Goal: Navigation & Orientation: Find specific page/section

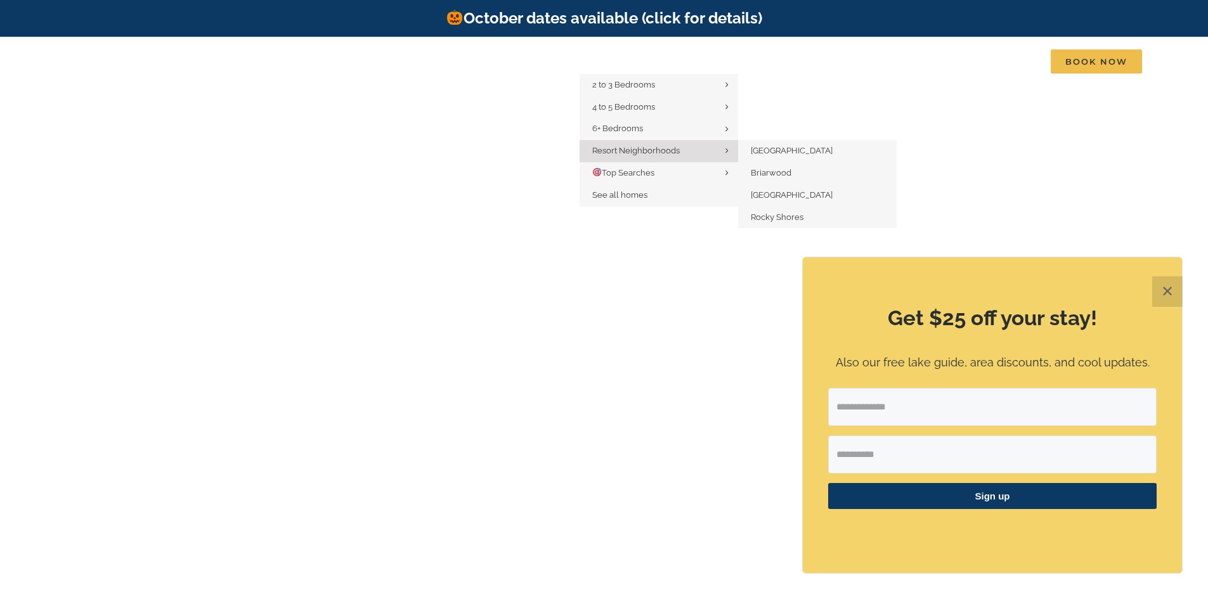
click at [728, 149] on icon "Main Menu" at bounding box center [726, 151] width 3 height 10
click at [775, 153] on span "[GEOGRAPHIC_DATA]" at bounding box center [792, 151] width 82 height 10
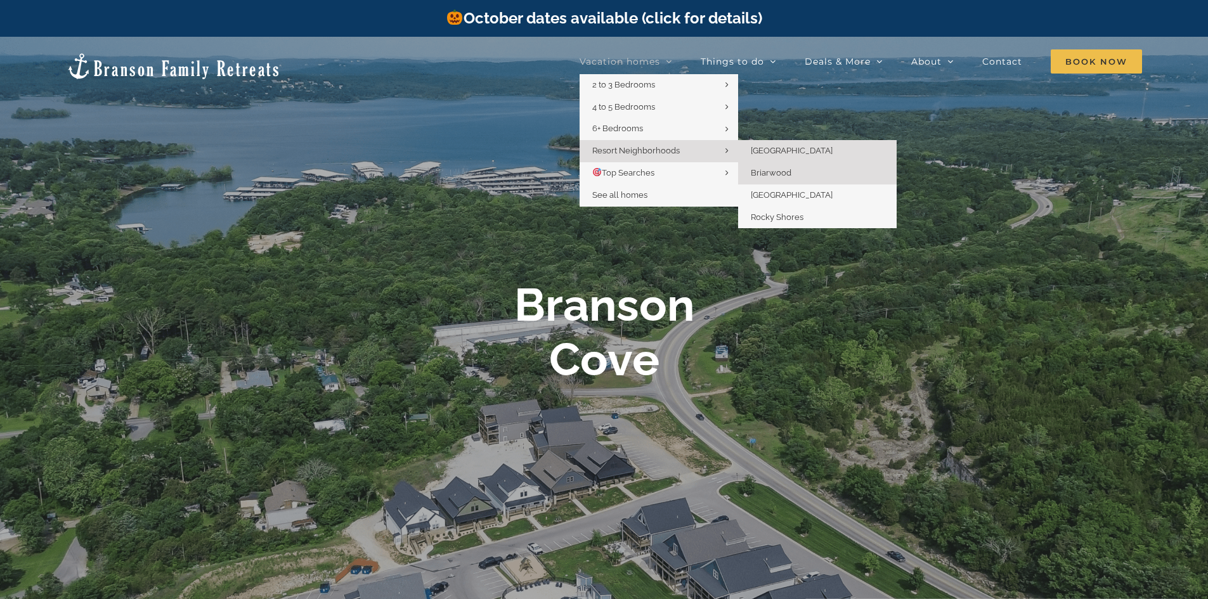
click at [766, 173] on span "Briarwood" at bounding box center [771, 173] width 41 height 10
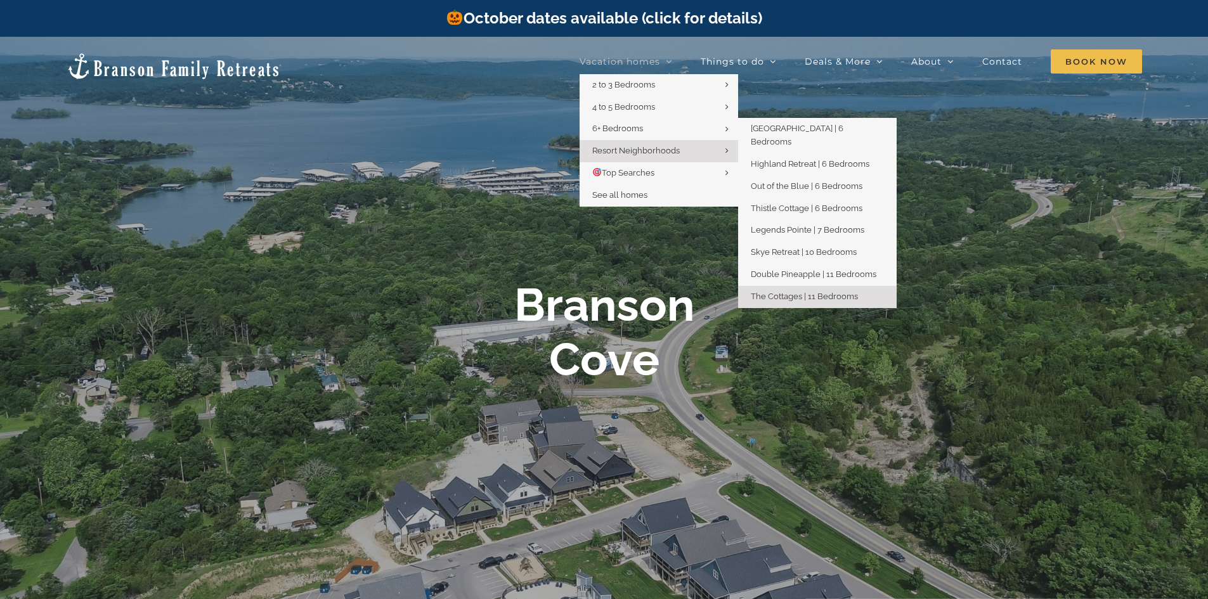
click at [838, 292] on span "The Cottages | 11 Bedrooms" at bounding box center [804, 297] width 107 height 10
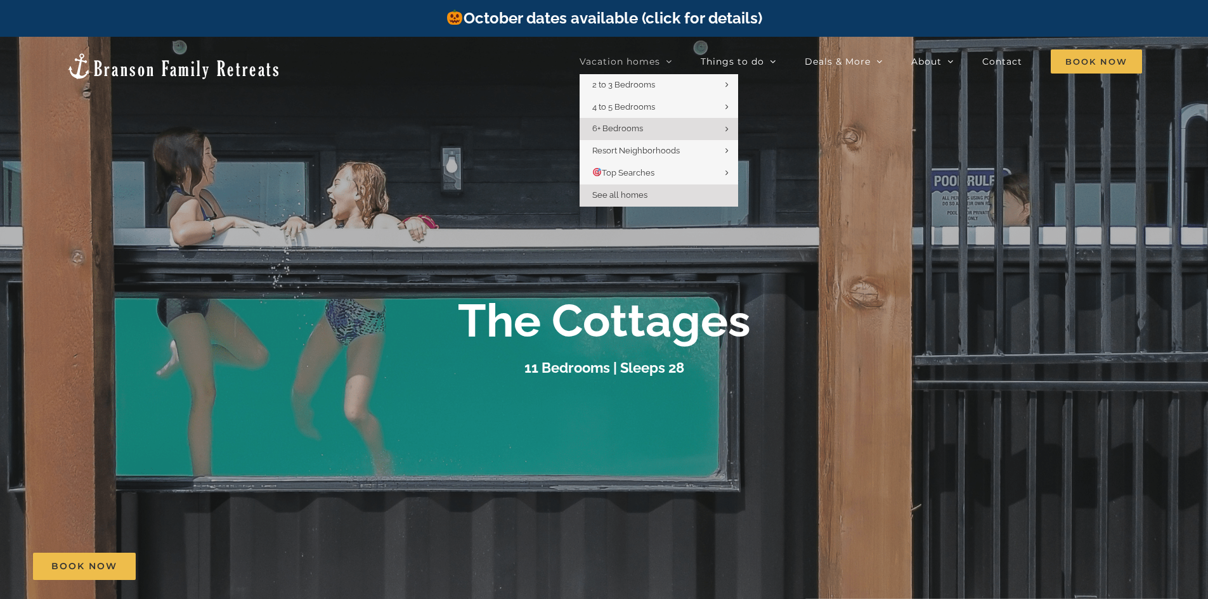
click at [653, 195] on link "See all homes" at bounding box center [658, 195] width 158 height 22
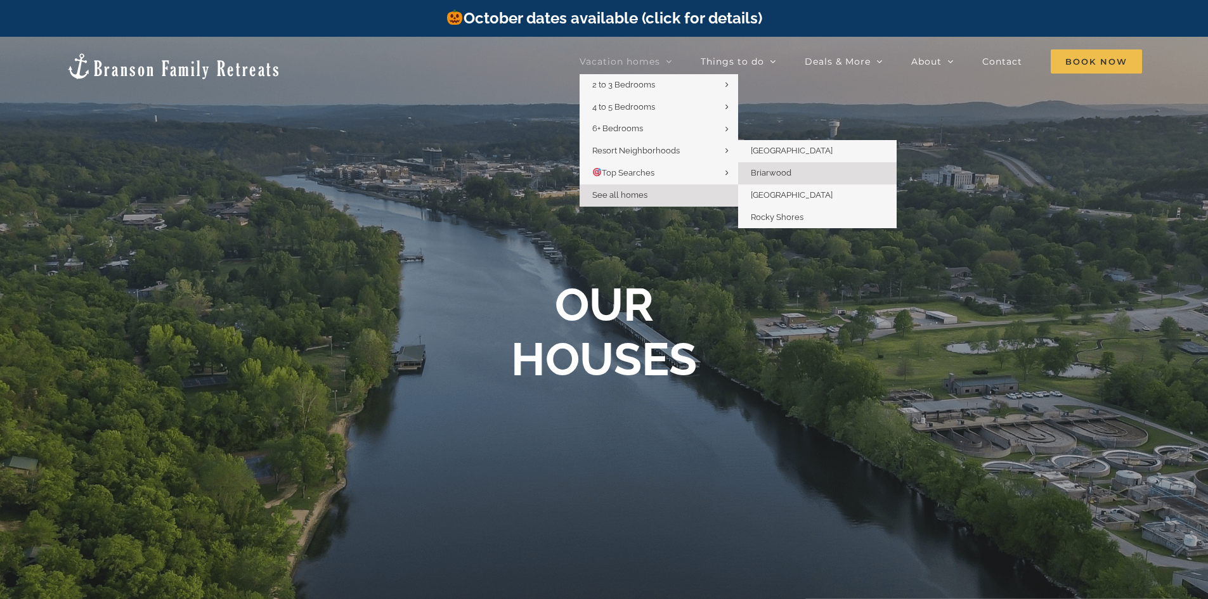
click at [766, 174] on span "Briarwood" at bounding box center [771, 173] width 41 height 10
